Goal: Task Accomplishment & Management: Manage account settings

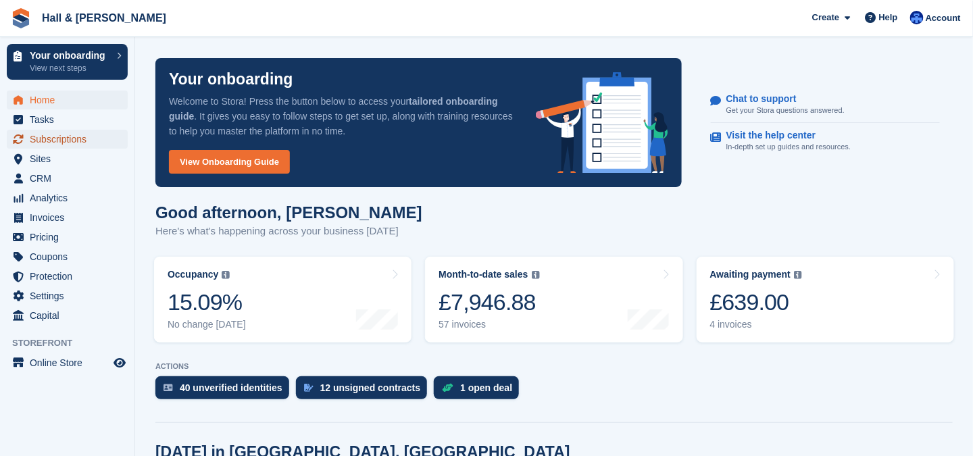
click at [64, 138] on span "Subscriptions" at bounding box center [70, 139] width 81 height 19
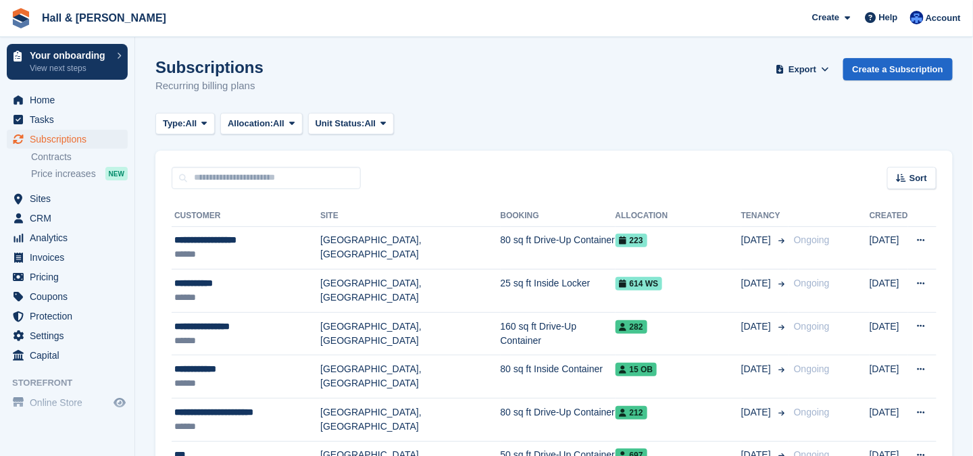
click at [372, 237] on td "[GEOGRAPHIC_DATA], [GEOGRAPHIC_DATA]" at bounding box center [410, 247] width 180 height 43
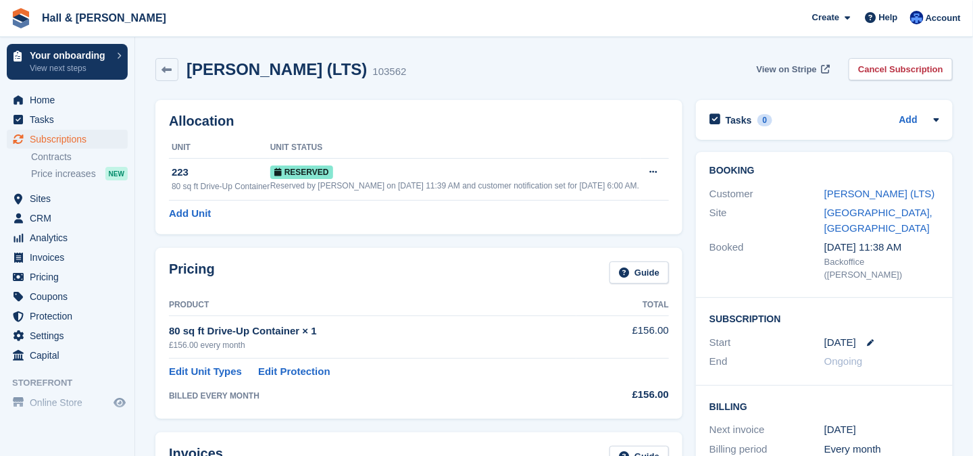
click at [771, 66] on span "View on Stripe" at bounding box center [786, 70] width 60 height 14
click at [47, 333] on span "Settings" at bounding box center [70, 335] width 81 height 19
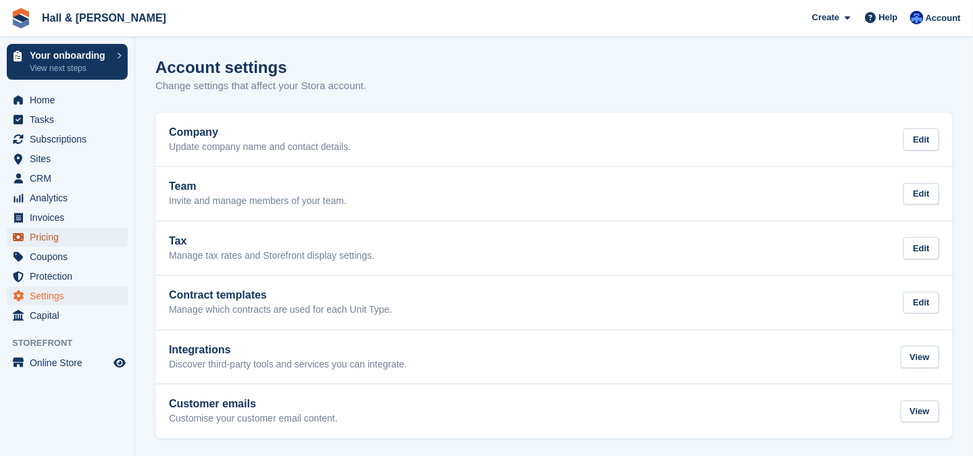
click at [43, 236] on span "Pricing" at bounding box center [70, 237] width 81 height 19
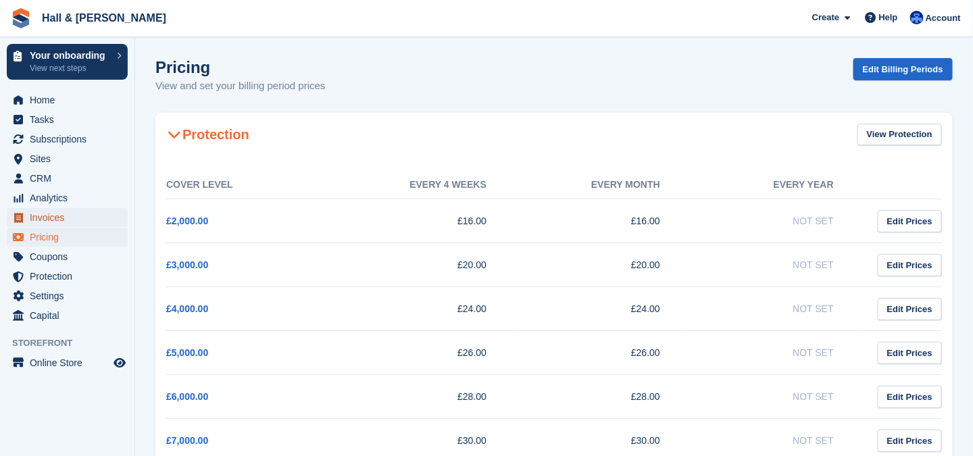
click at [45, 216] on span "Invoices" at bounding box center [70, 217] width 81 height 19
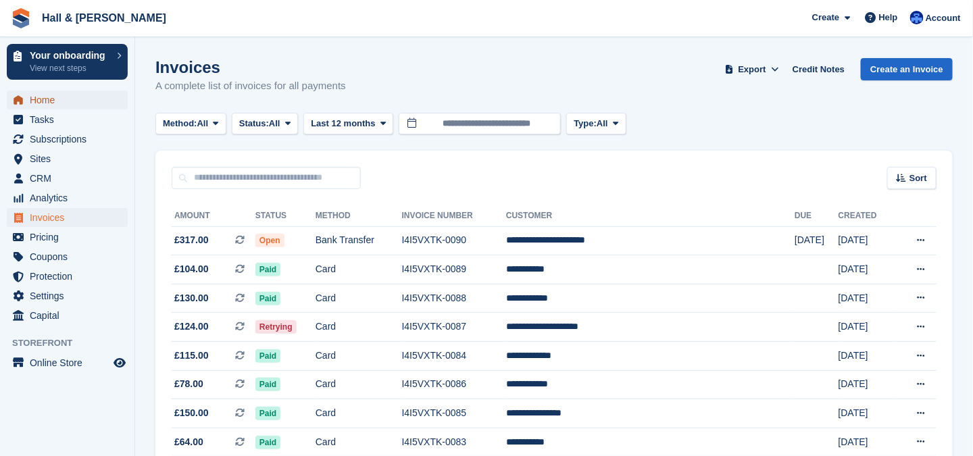
click at [43, 100] on span "Home" at bounding box center [70, 100] width 81 height 19
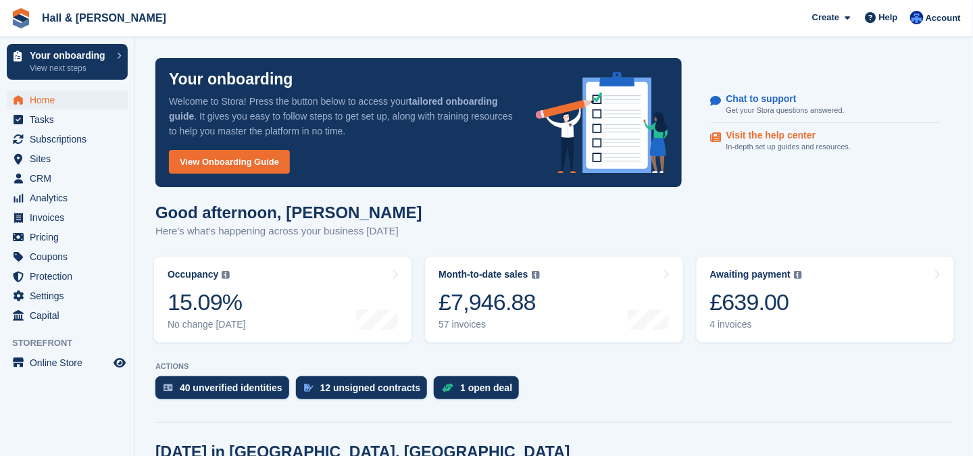
click at [771, 133] on p "Visit the help center" at bounding box center [783, 135] width 114 height 11
click at [53, 217] on span "Invoices" at bounding box center [70, 217] width 81 height 19
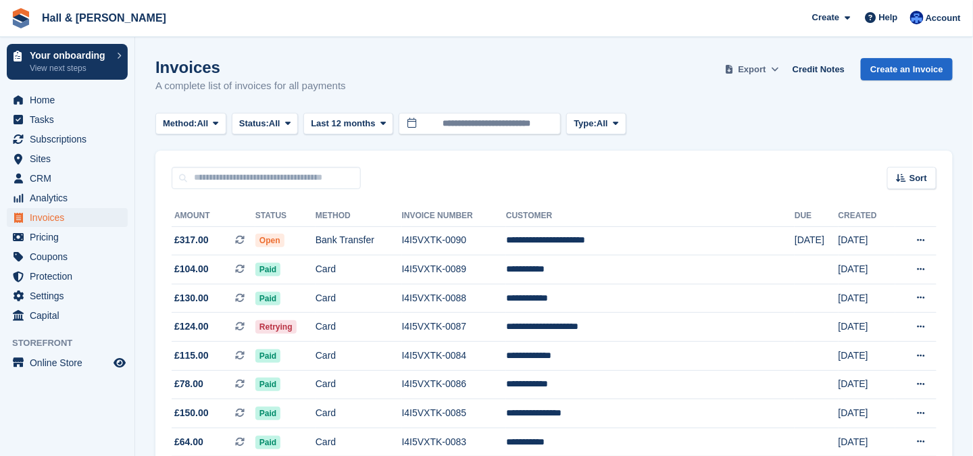
click at [778, 68] on icon at bounding box center [774, 69] width 7 height 9
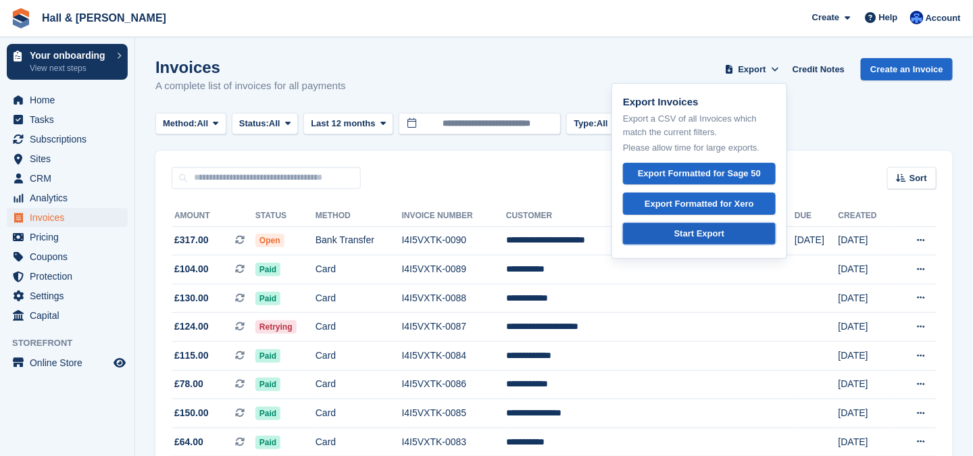
click at [700, 233] on div "Start Export" at bounding box center [699, 234] width 50 height 14
click at [881, 131] on div "Method: All All Bank Transfer Cash Cheque Debit/Credit Card Direct Debit SEPA D…" at bounding box center [553, 124] width 797 height 22
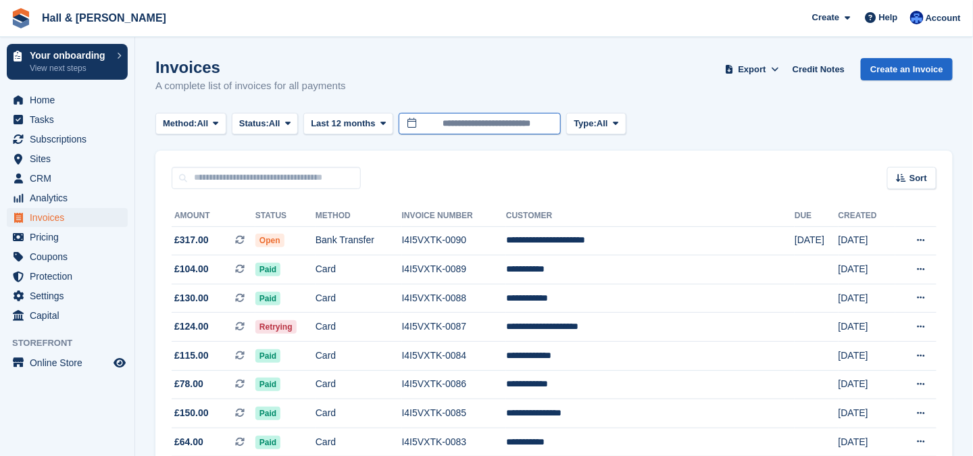
click at [441, 123] on input "**********" at bounding box center [479, 124] width 162 height 22
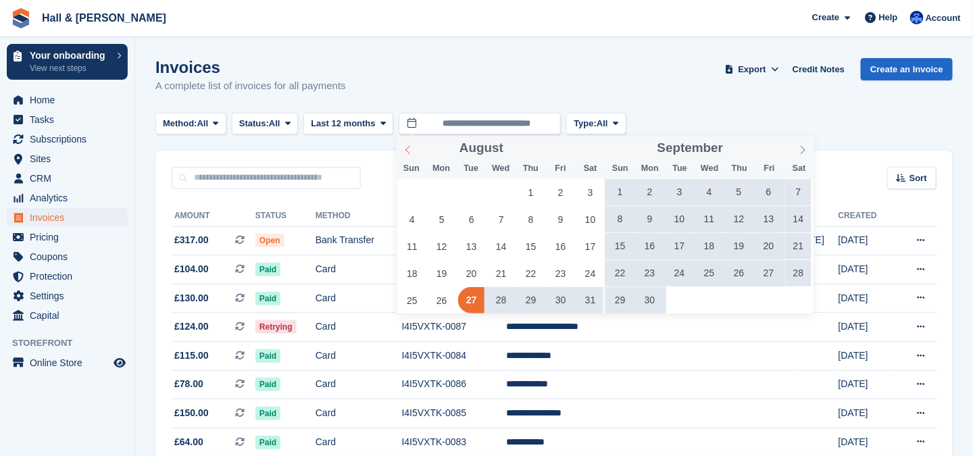
click at [409, 153] on icon at bounding box center [407, 149] width 5 height 9
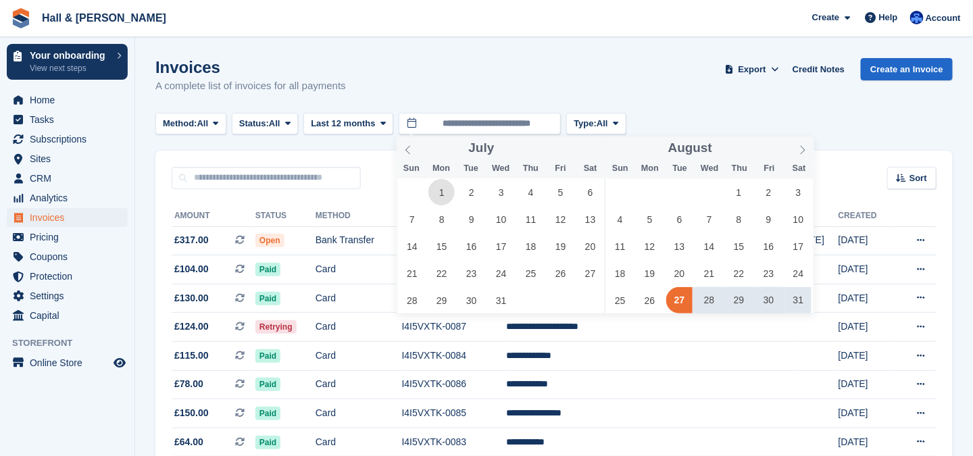
click at [443, 195] on span "1" at bounding box center [441, 192] width 26 height 26
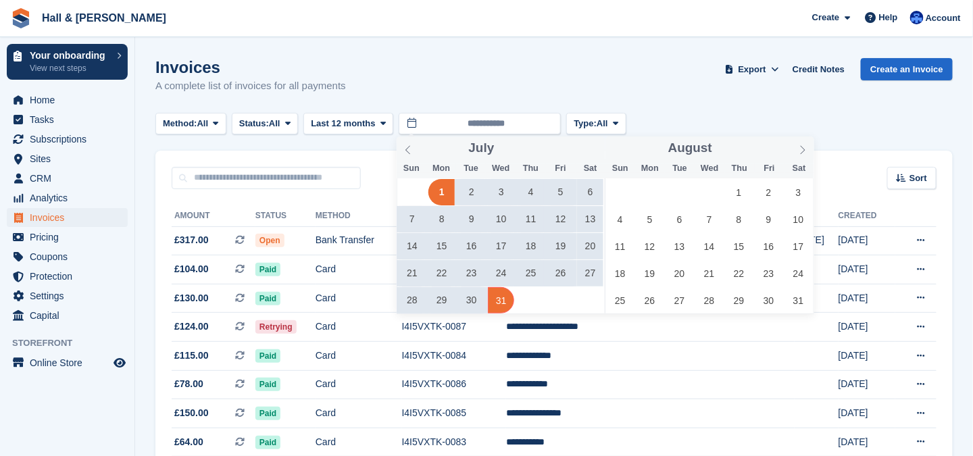
click at [505, 301] on span "31" at bounding box center [501, 300] width 26 height 26
type input "**********"
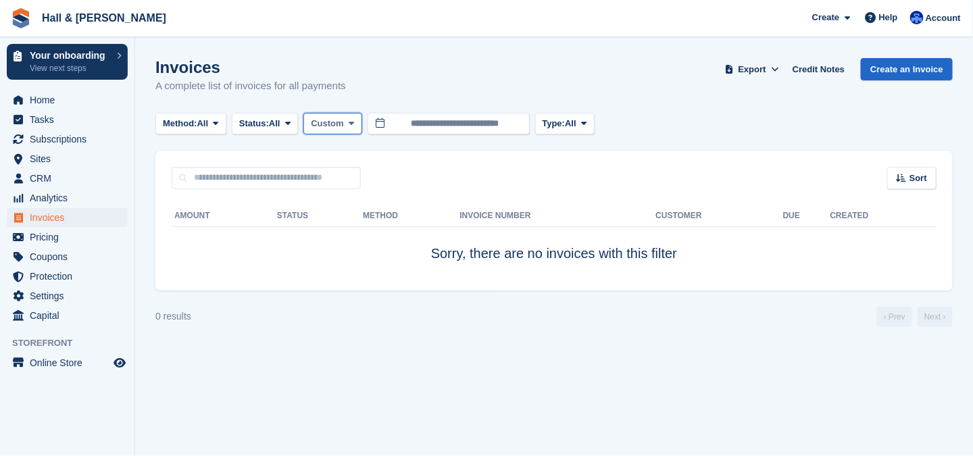
click at [354, 120] on icon at bounding box center [351, 123] width 5 height 9
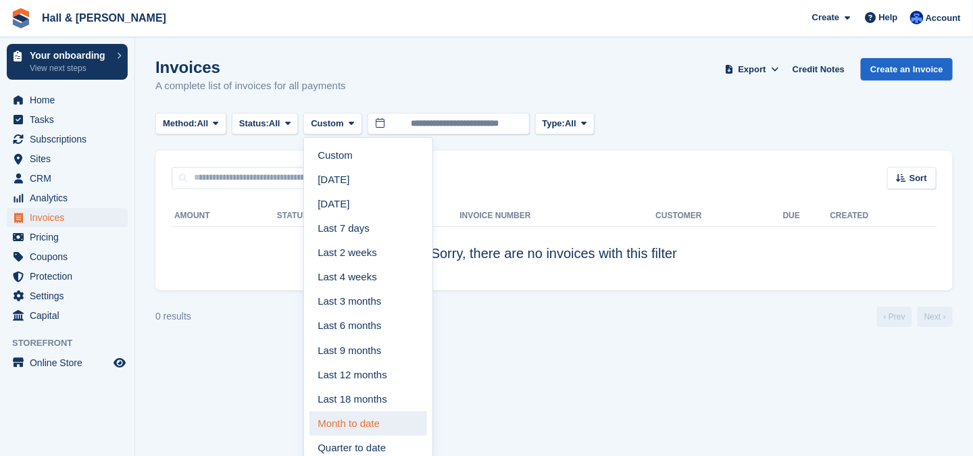
click at [370, 426] on link "Month to date" at bounding box center [368, 423] width 118 height 24
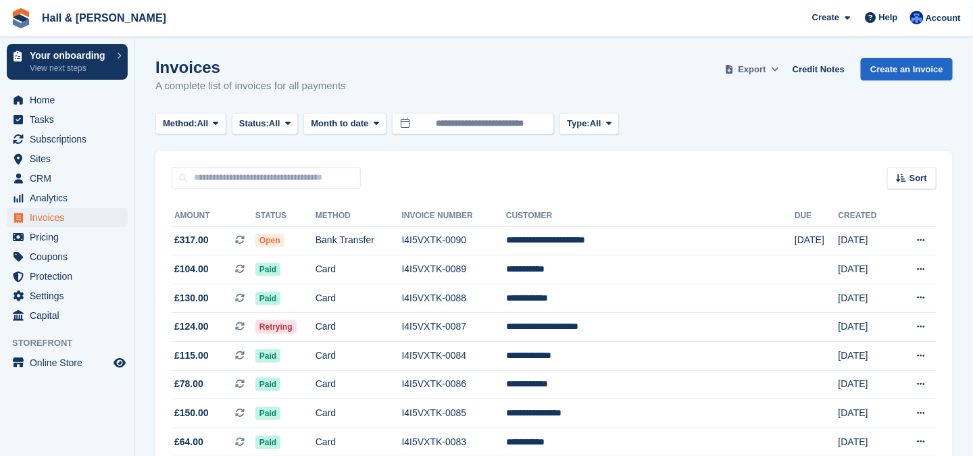
click at [778, 68] on icon at bounding box center [774, 69] width 7 height 9
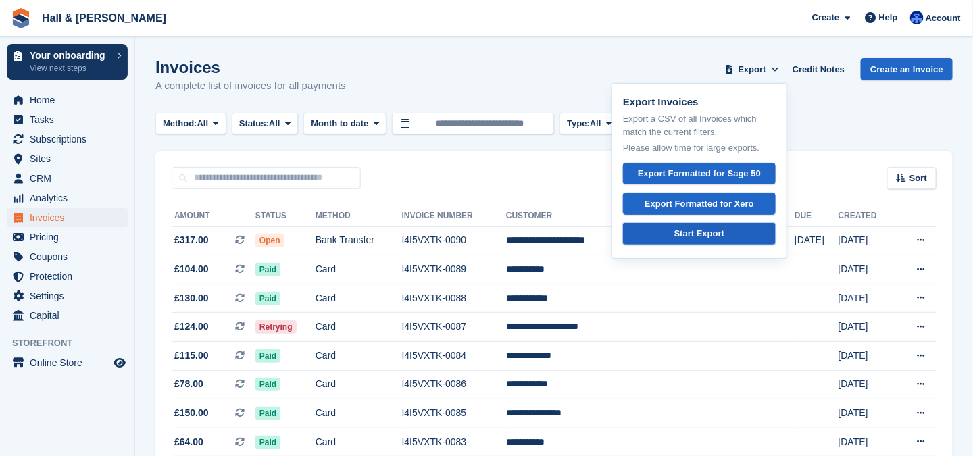
click at [714, 235] on div "Start Export" at bounding box center [699, 234] width 50 height 14
click at [521, 81] on div "Invoices A complete list of invoices for all payments Export Export Invoices Ex…" at bounding box center [553, 84] width 797 height 52
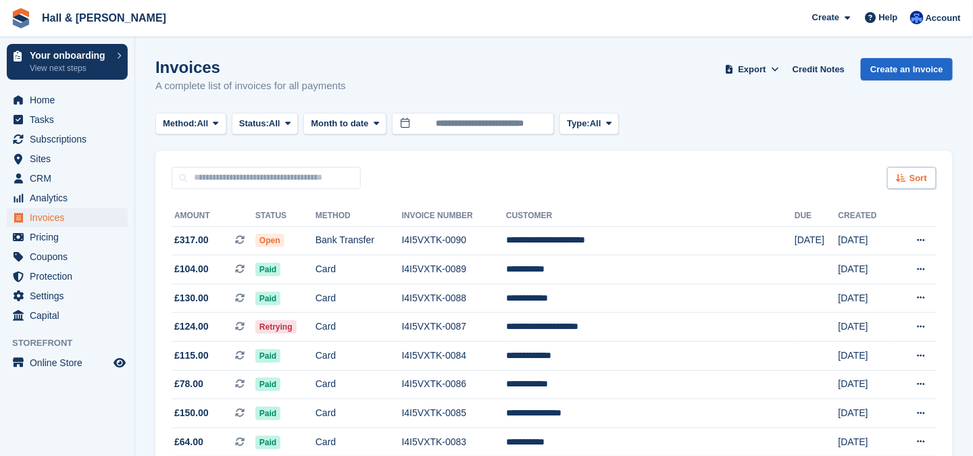
click at [908, 179] on div "Sort" at bounding box center [911, 178] width 49 height 22
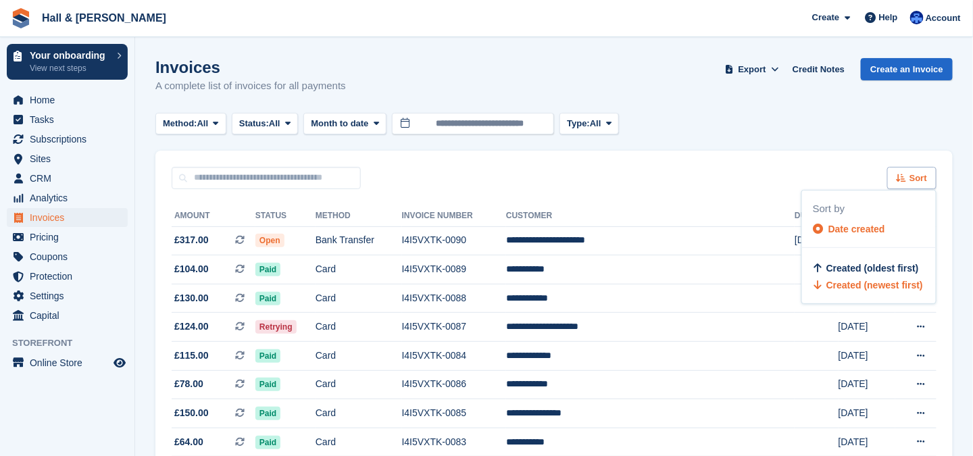
click at [908, 179] on div "Sort" at bounding box center [911, 178] width 49 height 22
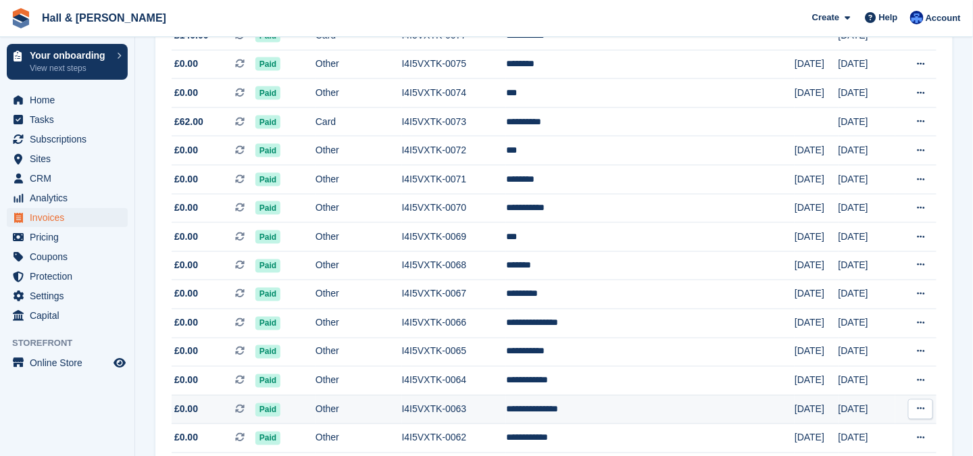
scroll to position [270, 0]
